Goal: Information Seeking & Learning: Learn about a topic

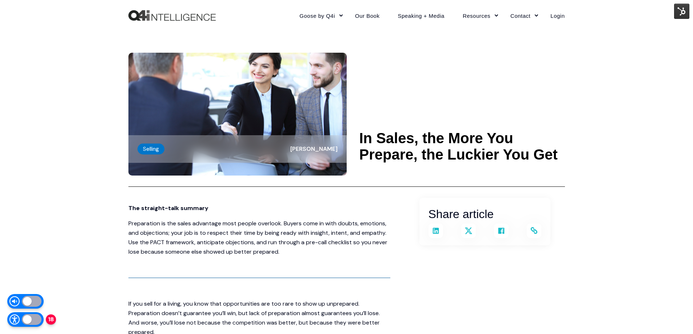
click at [34, 321] on div at bounding box center [32, 319] width 20 height 11
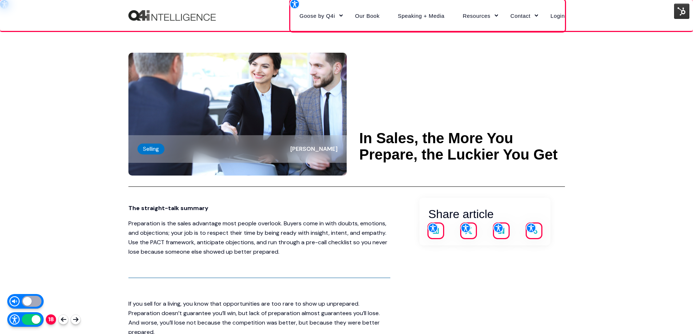
click at [29, 319] on div at bounding box center [32, 319] width 20 height 11
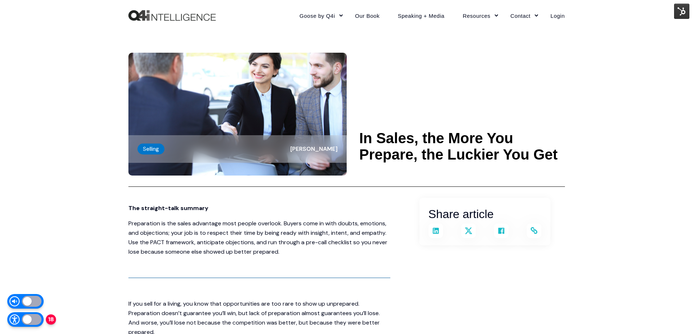
click at [37, 298] on div at bounding box center [32, 301] width 20 height 11
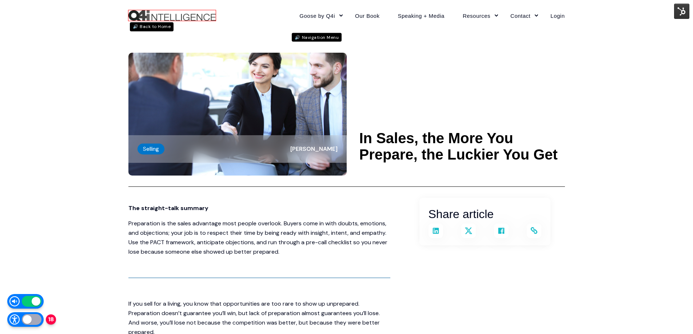
click at [136, 29] on div "🔊 Back to Home" at bounding box center [152, 26] width 44 height 9
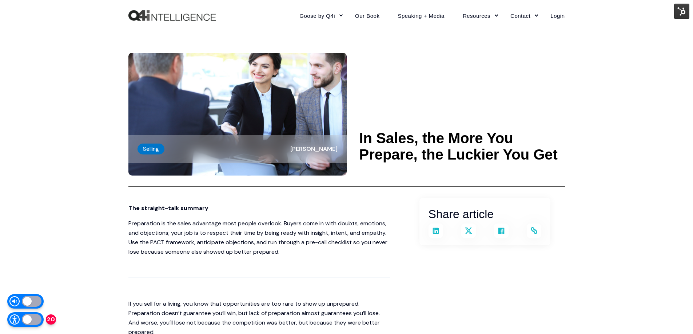
click at [685, 7] on img at bounding box center [681, 11] width 15 height 15
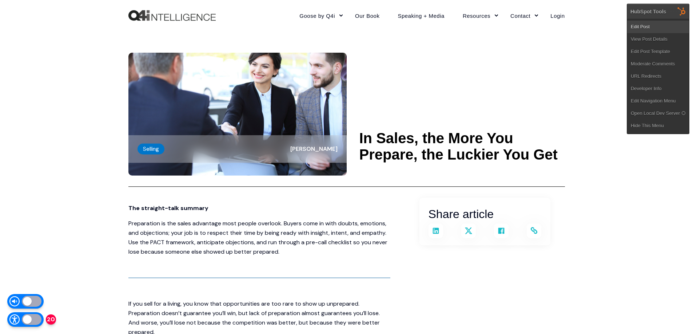
click at [658, 24] on link "Edit Post" at bounding box center [658, 27] width 62 height 12
